Goal: Task Accomplishment & Management: Understand process/instructions

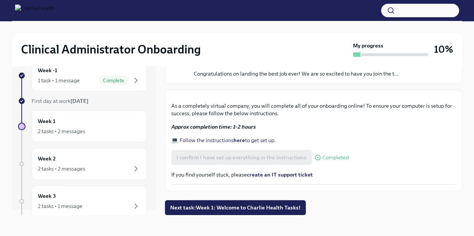
scroll to position [241, 0]
click at [270, 211] on span "Next task : Week 1: Welcome to Charlie Health Tasks!" at bounding box center [235, 207] width 130 height 7
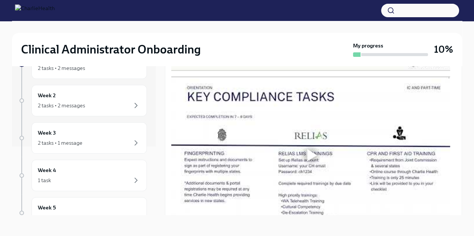
scroll to position [72, 0]
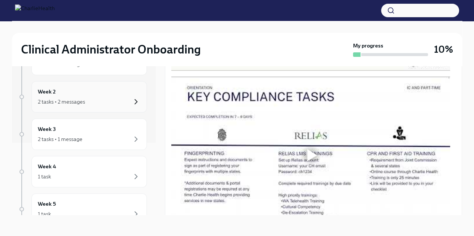
click at [131, 101] on icon "button" at bounding box center [135, 101] width 9 height 9
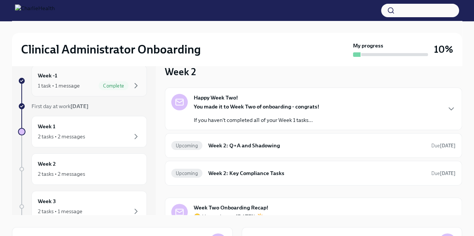
click at [85, 79] on div "Week -1 1 task • 1 message Complete" at bounding box center [89, 81] width 103 height 19
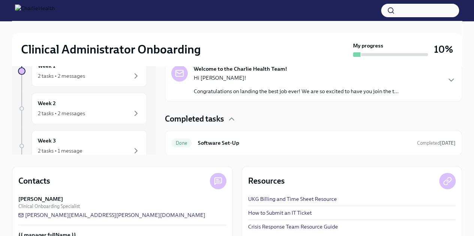
scroll to position [74, 0]
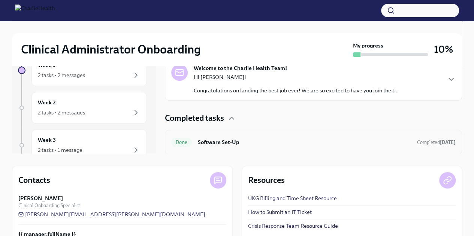
click at [410, 139] on div "Done Software Set-Up Completed [DATE]" at bounding box center [313, 142] width 284 height 12
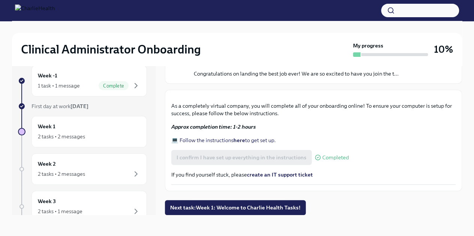
scroll to position [241, 0]
click at [257, 208] on span "Next task : Week 1: Welcome to Charlie Health Tasks!" at bounding box center [235, 207] width 130 height 7
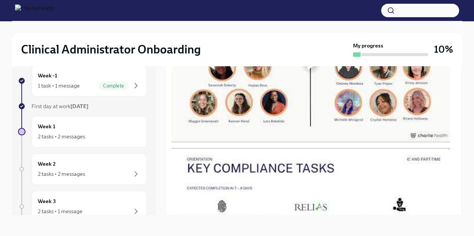
scroll to position [324, 0]
